Goal: Transaction & Acquisition: Book appointment/travel/reservation

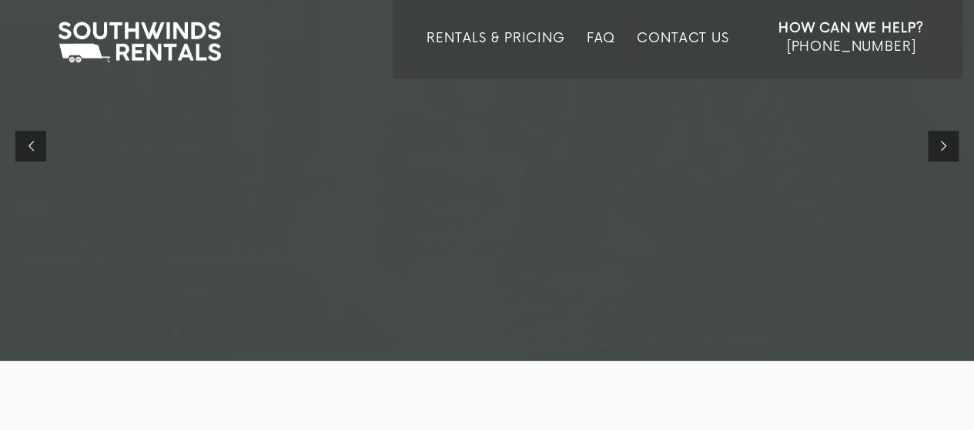
scroll to position [77, 0]
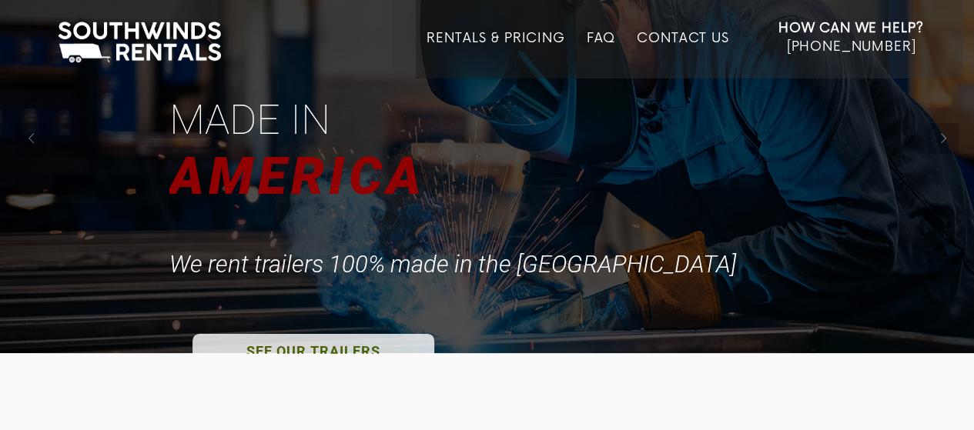
click at [476, 27] on li "Rentals & Pricing" at bounding box center [495, 39] width 159 height 79
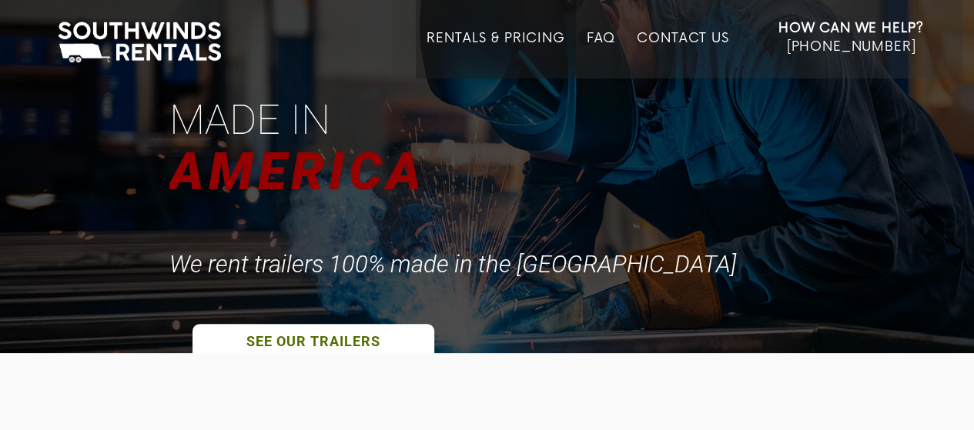
click at [479, 40] on link "Rentals & Pricing" at bounding box center [496, 55] width 138 height 48
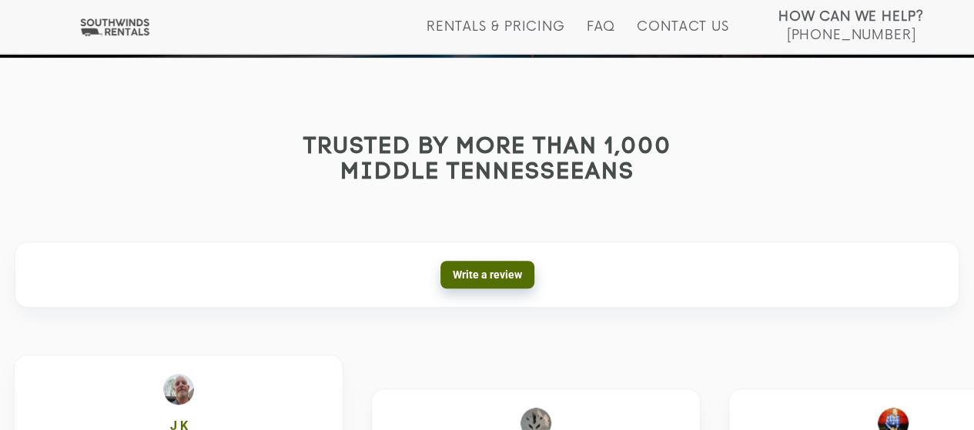
scroll to position [385, 0]
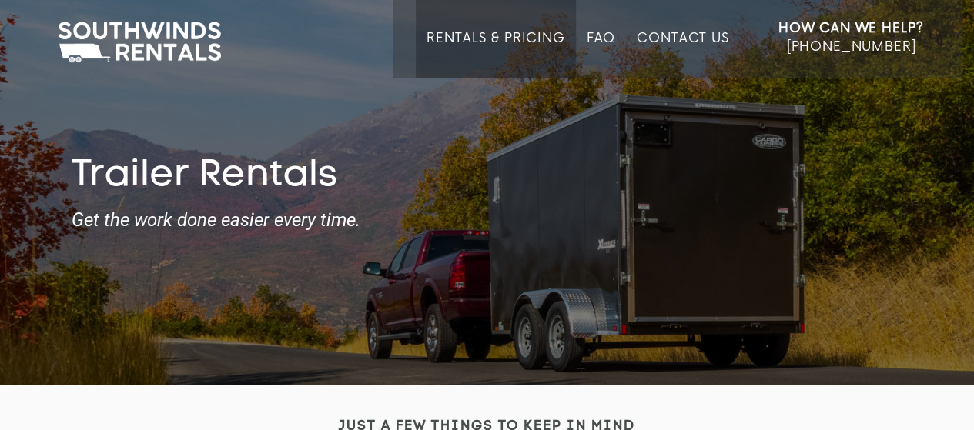
click at [476, 47] on link "Rentals & Pricing" at bounding box center [496, 55] width 138 height 48
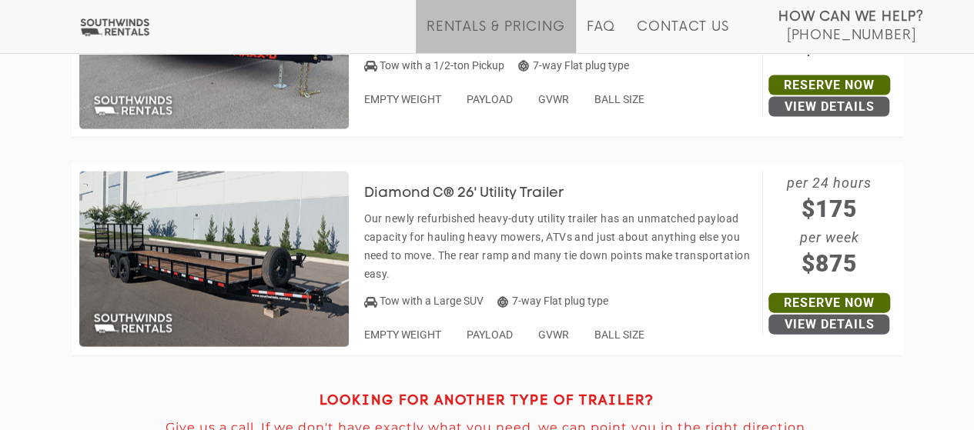
scroll to position [7392, 0]
